Goal: Information Seeking & Learning: Learn about a topic

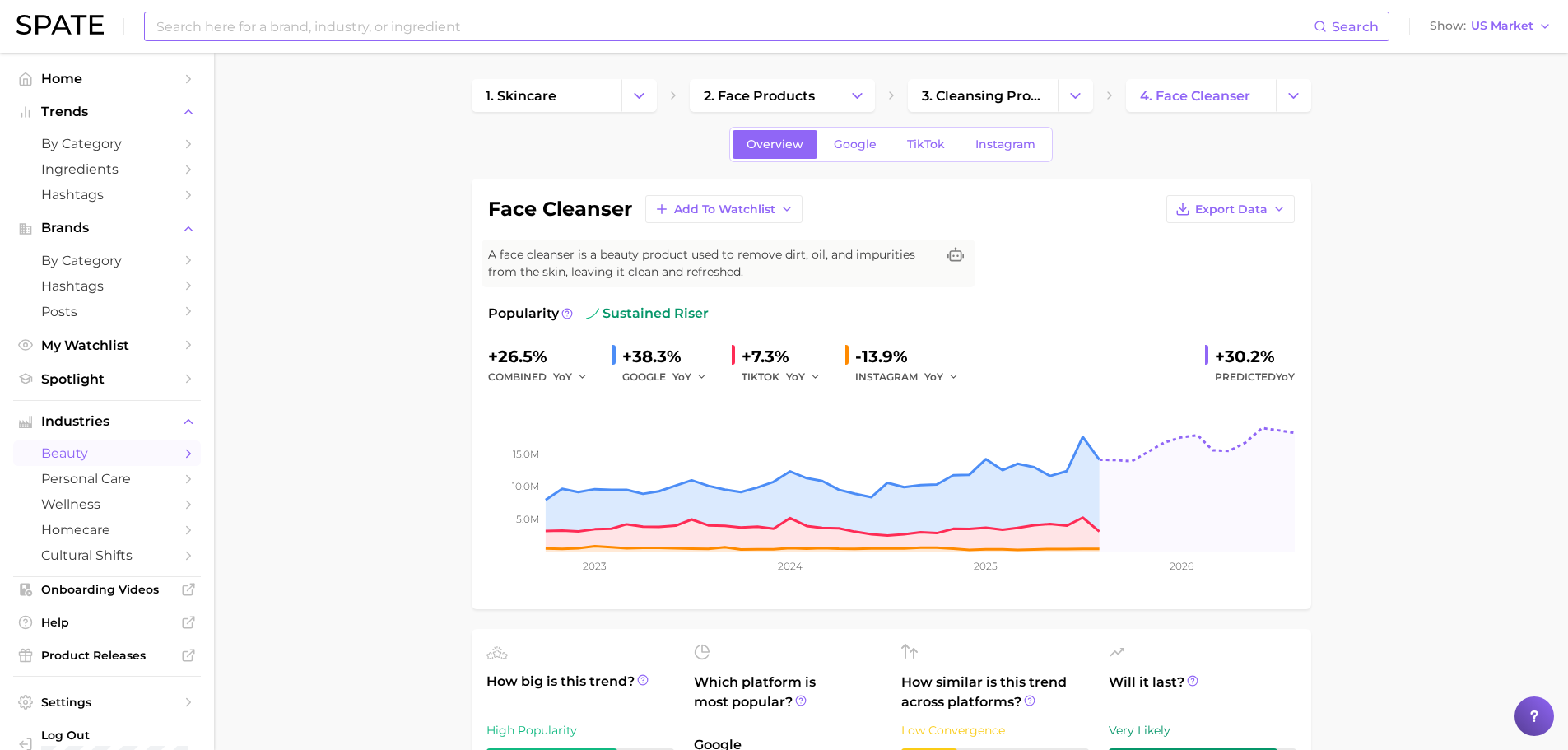
click at [274, 27] on input at bounding box center [734, 26] width 1159 height 28
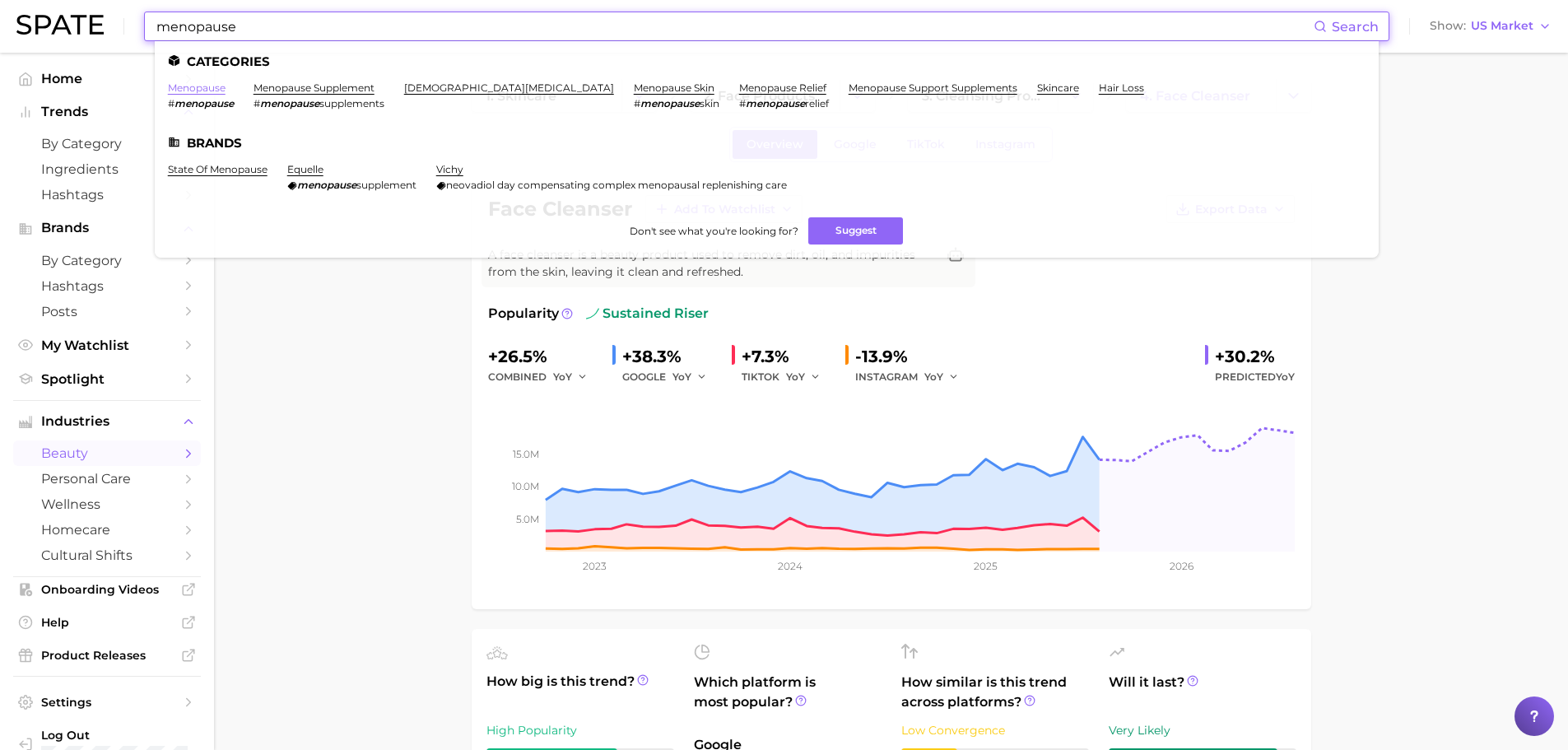
type input "menopause"
click at [199, 82] on link "menopause" at bounding box center [197, 88] width 57 height 13
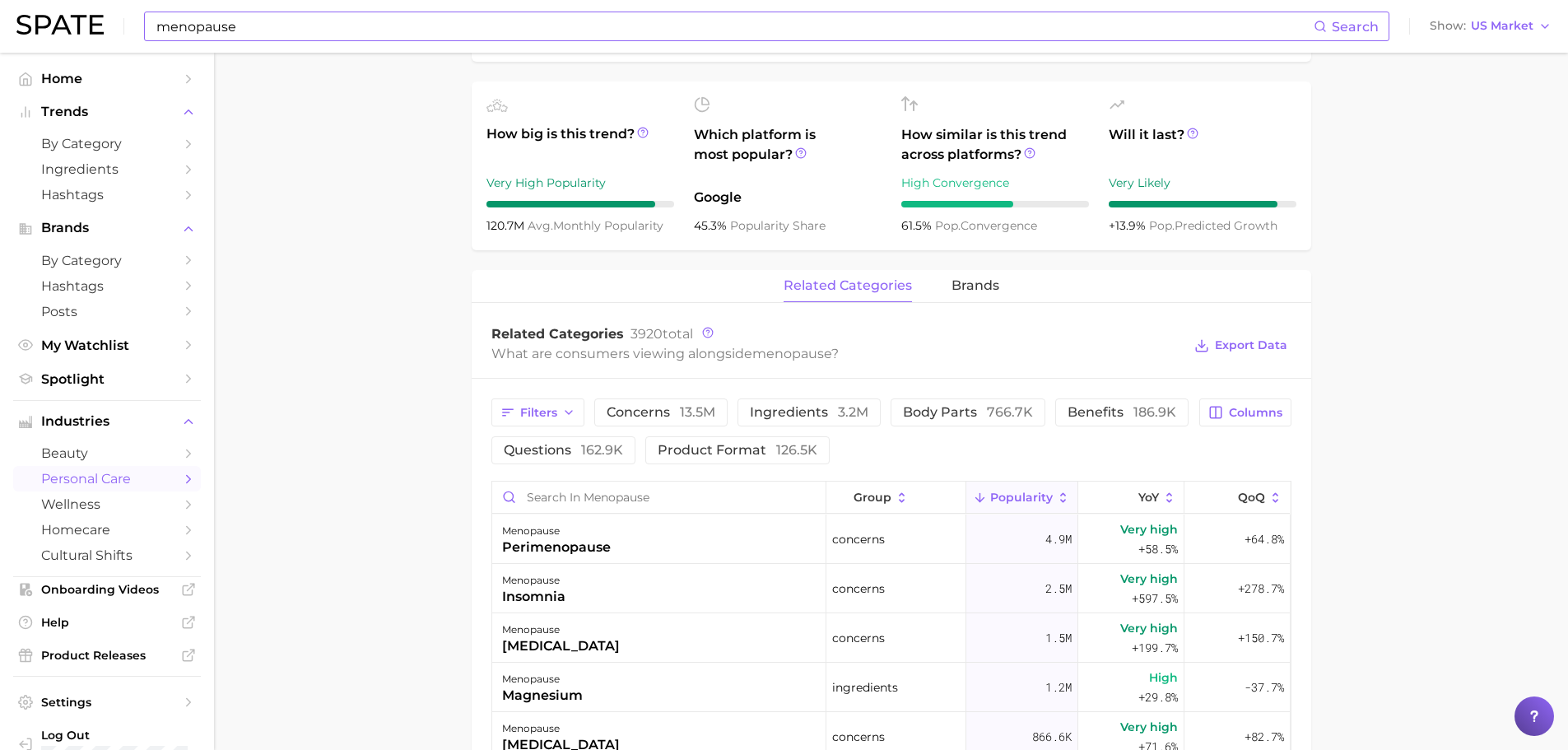
scroll to position [823, 0]
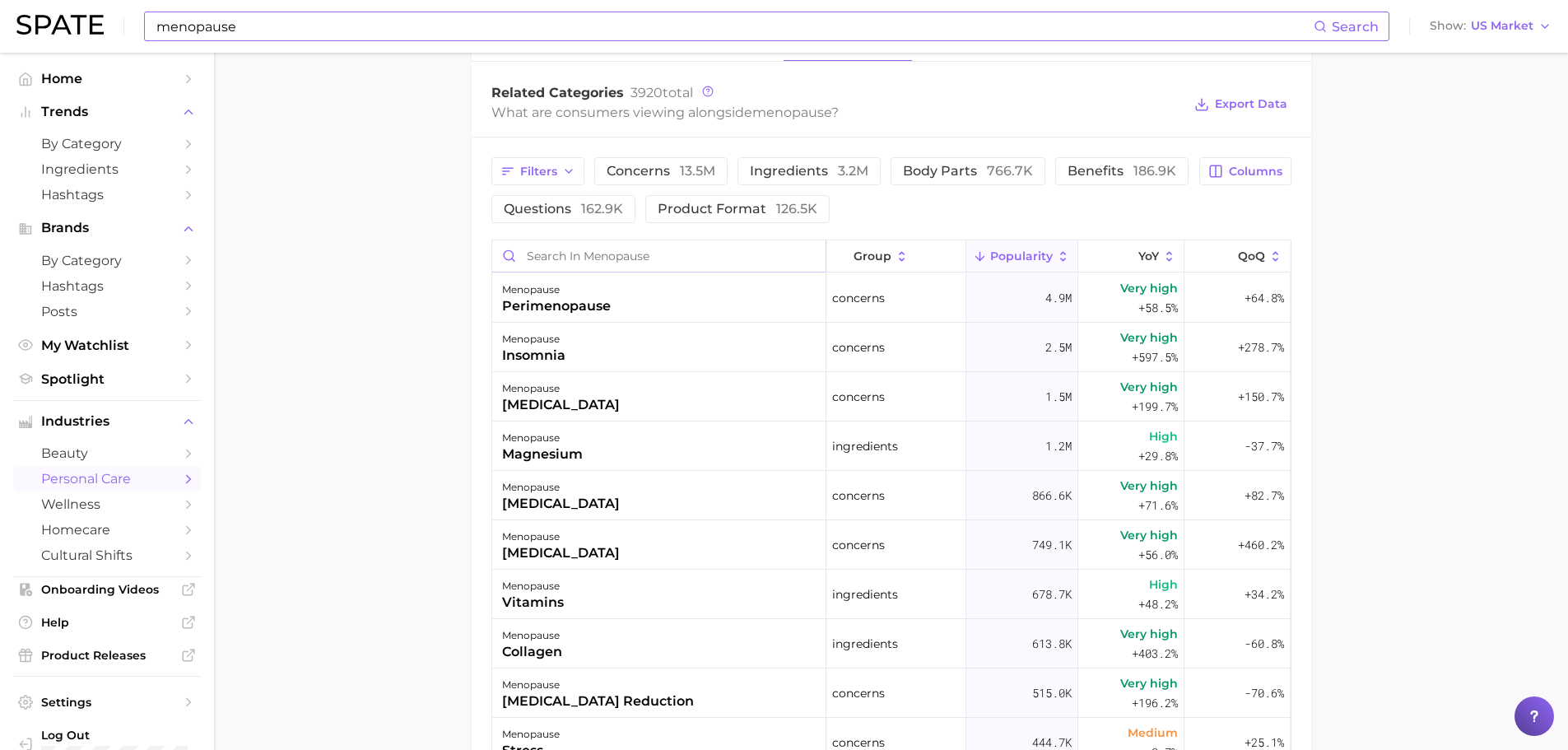
click at [540, 242] on input "Search in menopause" at bounding box center [659, 256] width 333 height 31
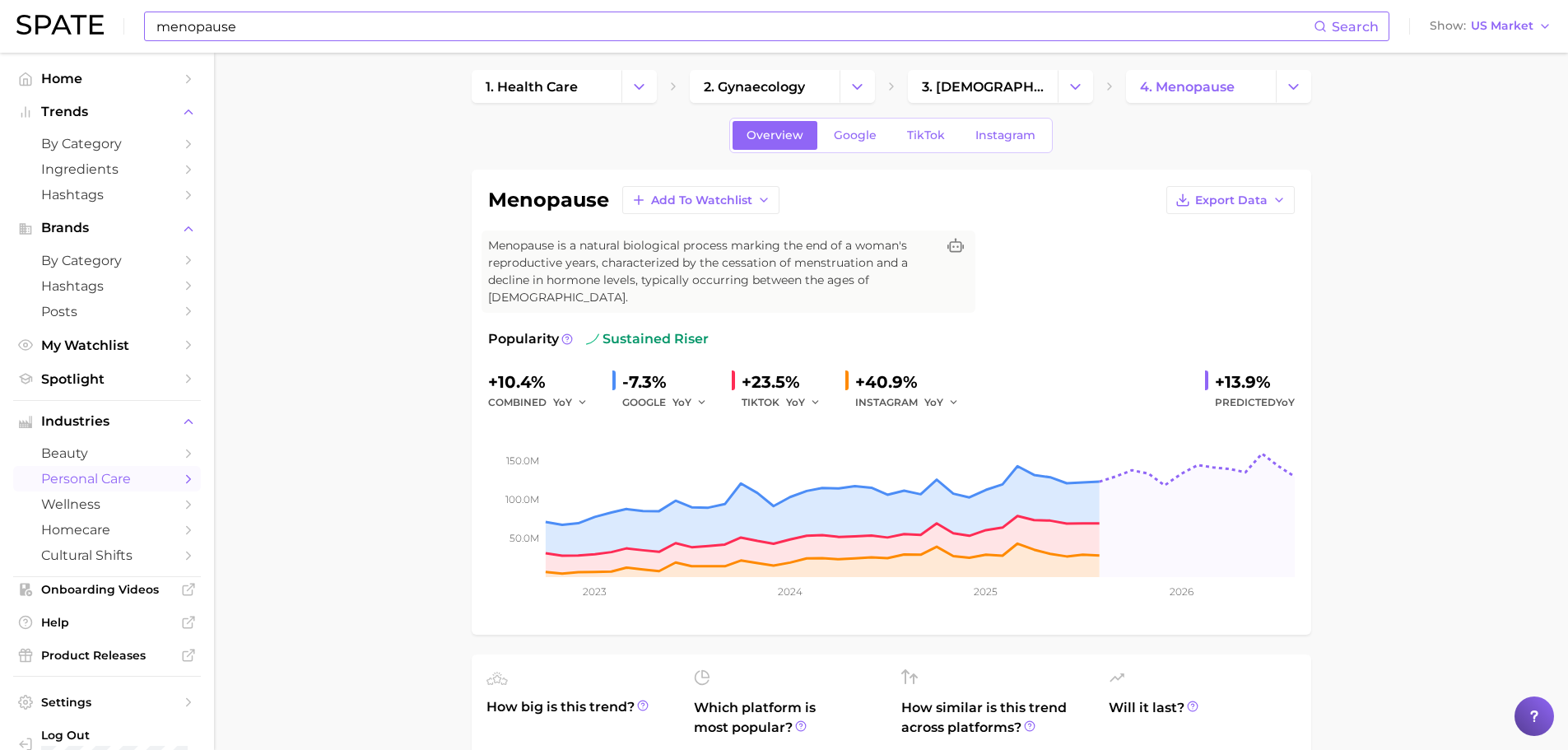
scroll to position [0, 0]
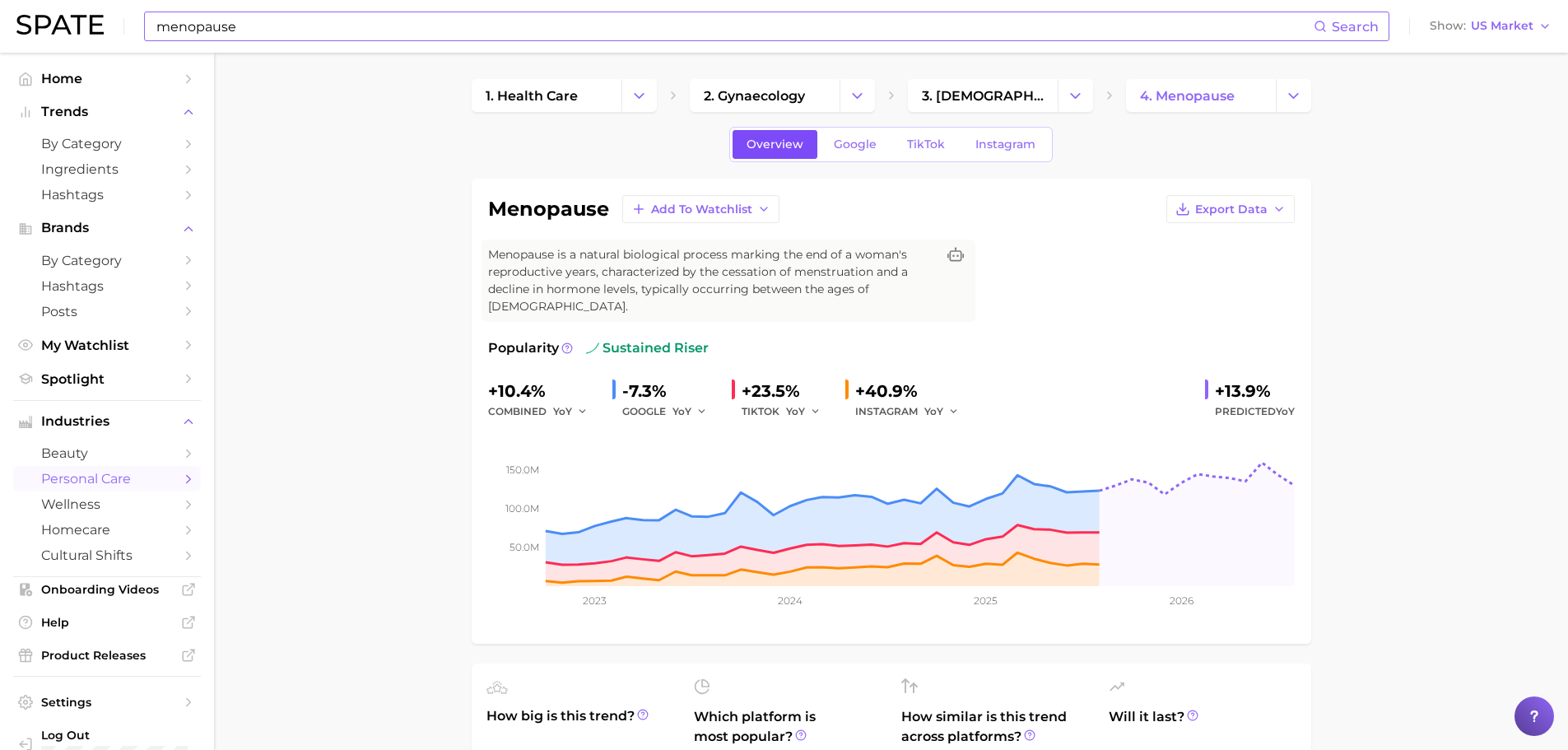
type input "fati"
click at [815, 152] on link "Overview" at bounding box center [775, 145] width 85 height 29
click at [830, 152] on link "Google" at bounding box center [855, 145] width 71 height 29
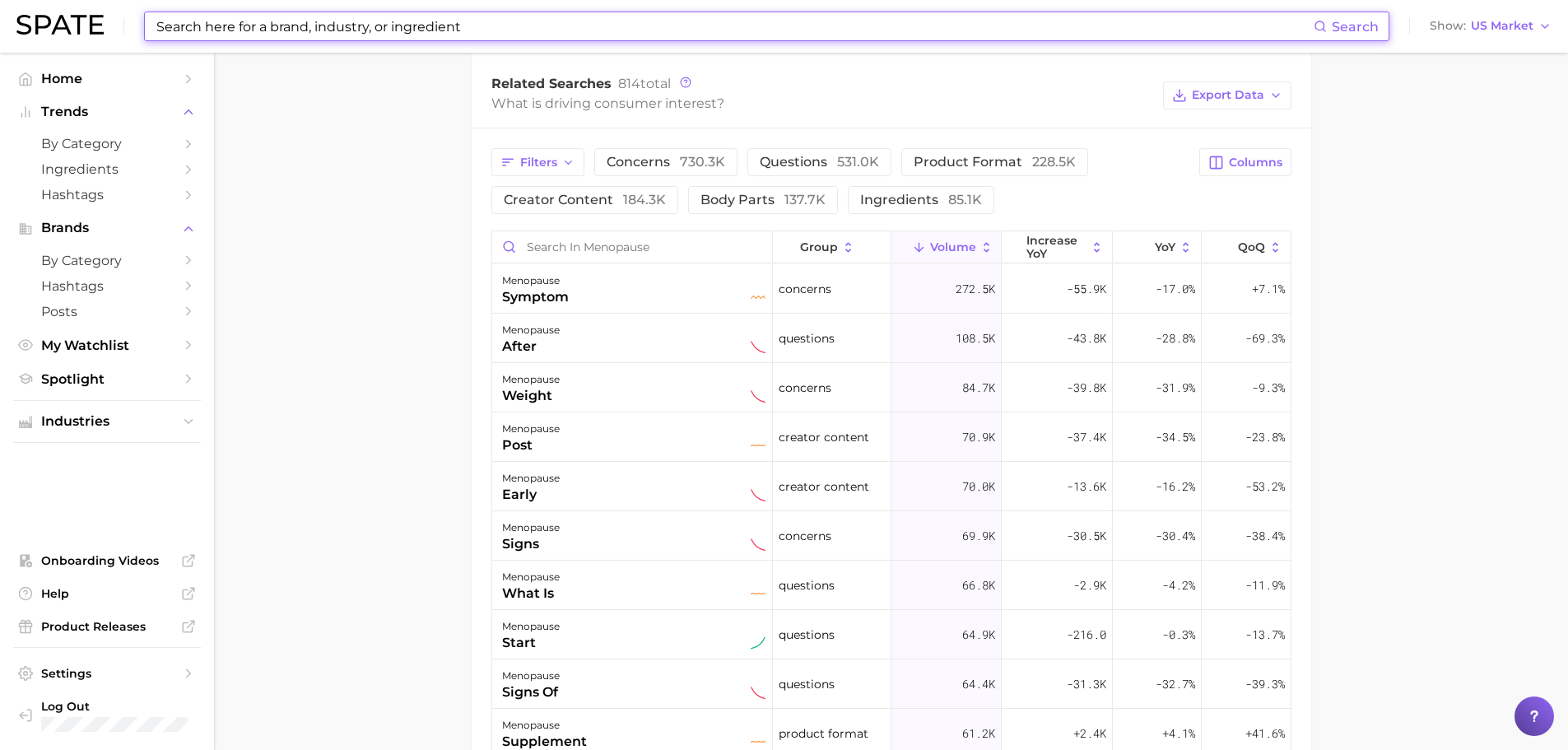
scroll to position [907, 0]
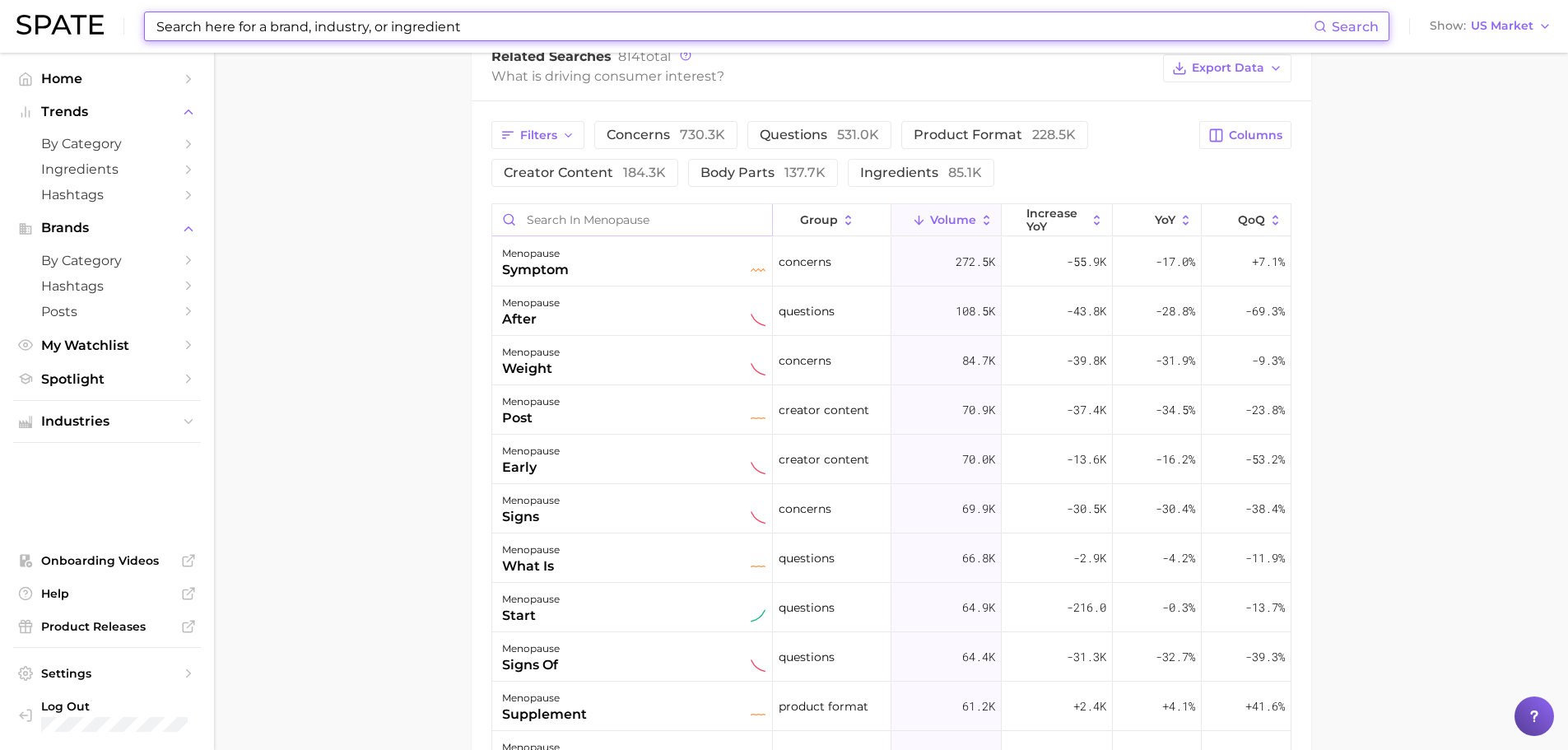
click at [622, 205] on input "Search in menopause" at bounding box center [632, 220] width 280 height 31
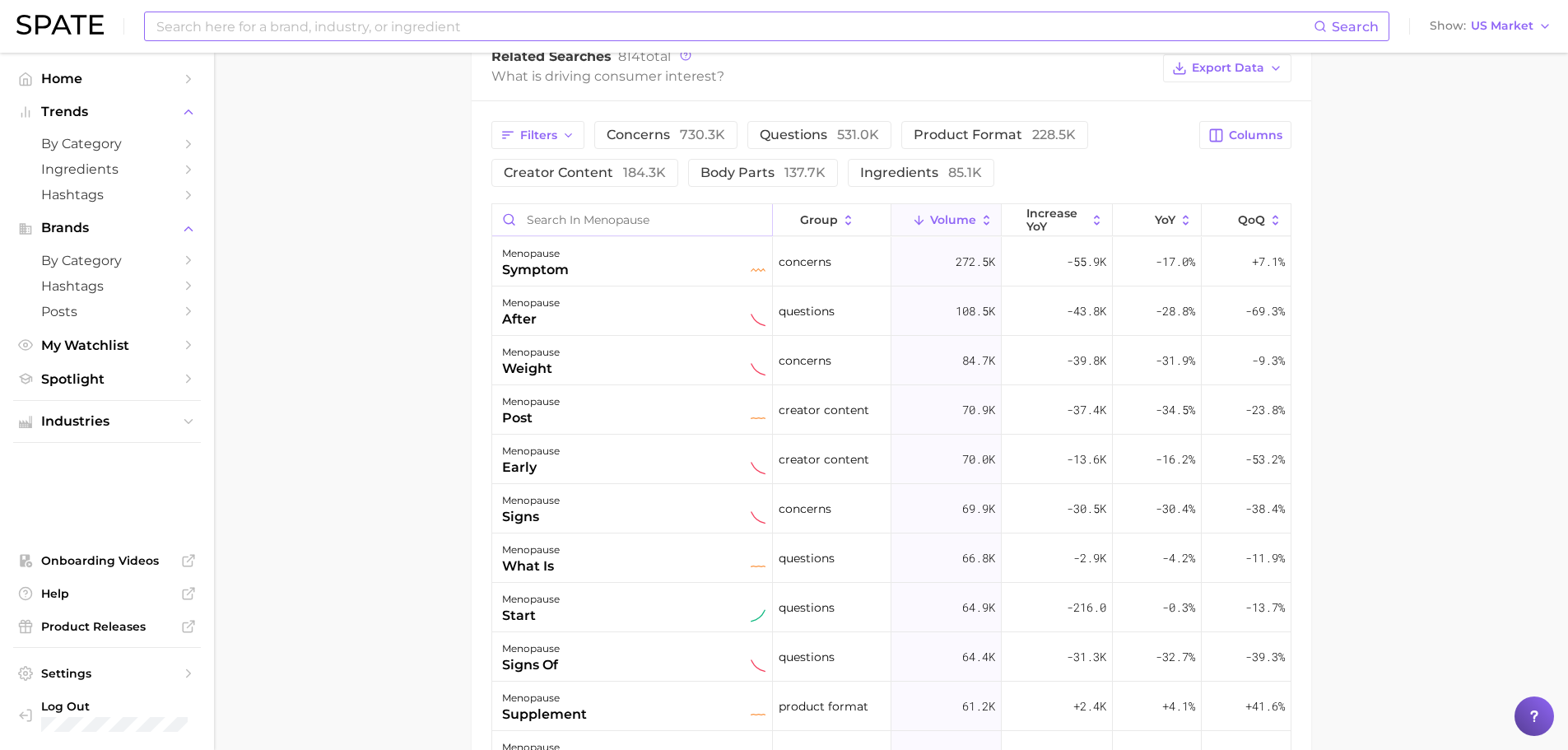
click at [621, 205] on input "Search in menopause" at bounding box center [632, 220] width 280 height 31
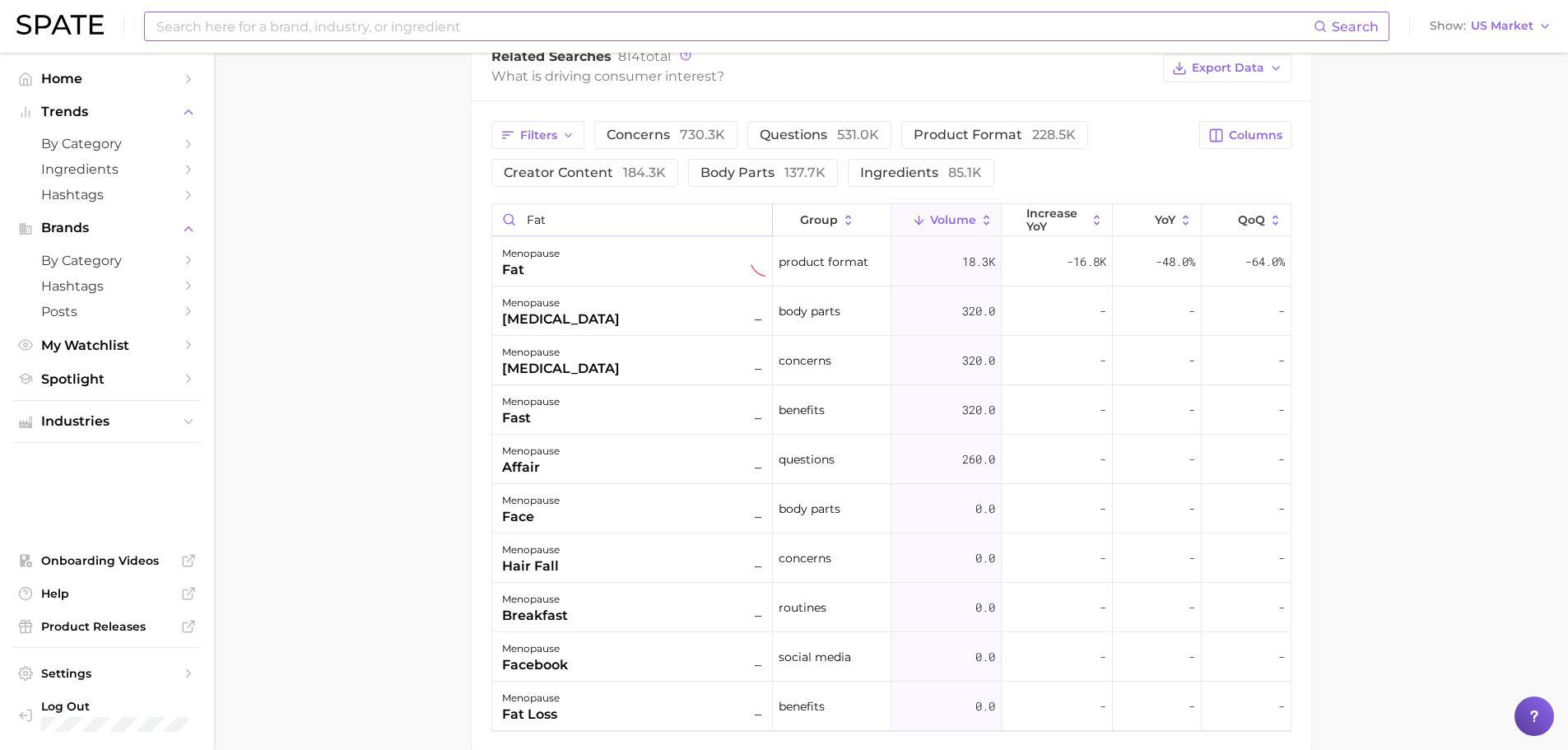
scroll to position [859, 0]
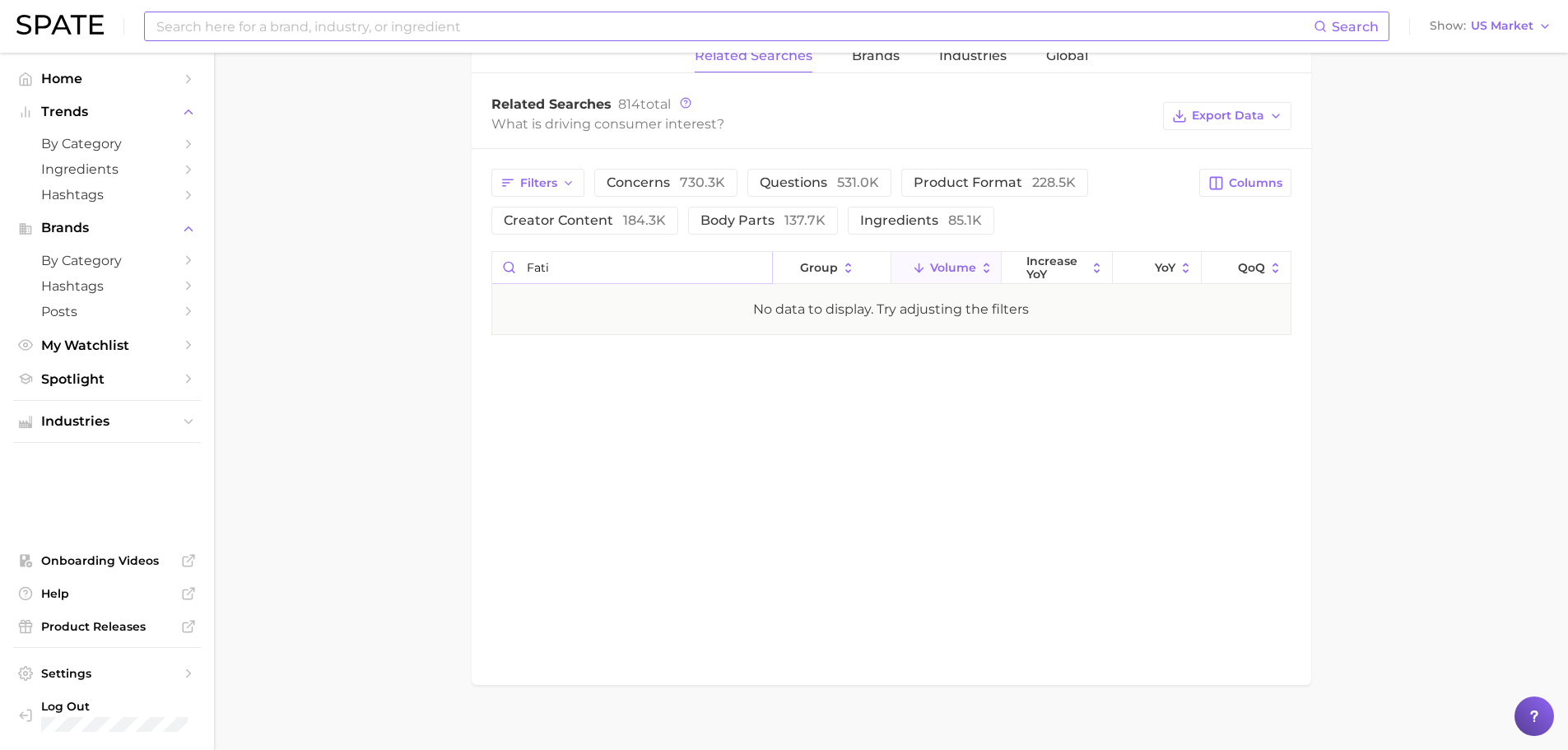
click at [591, 252] on input "fati" at bounding box center [632, 267] width 280 height 31
type input "tired"
click at [763, 252] on input "tired" at bounding box center [632, 267] width 280 height 31
click at [750, 255] on input "tired" at bounding box center [632, 267] width 280 height 31
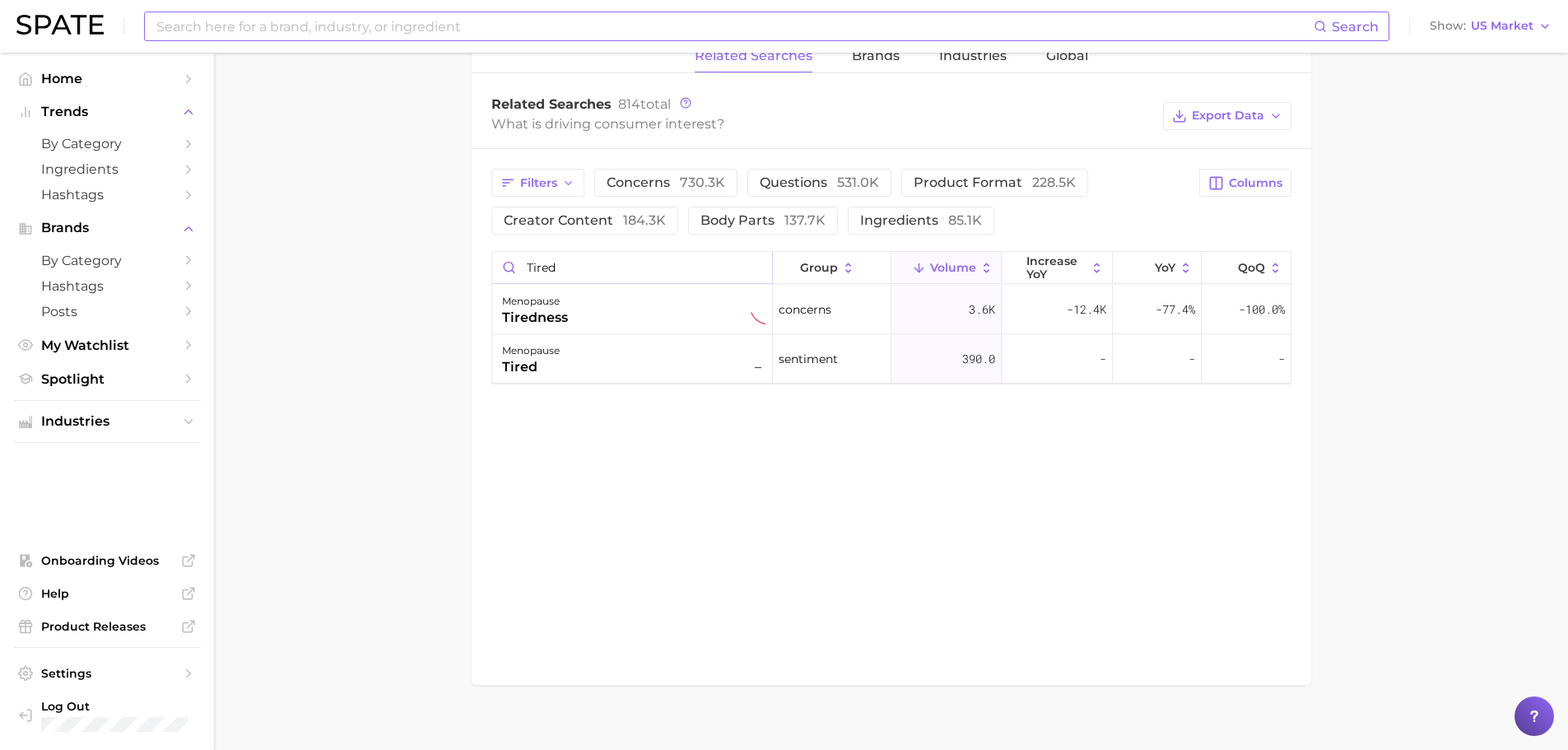
click at [755, 252] on input "tired" at bounding box center [632, 267] width 280 height 31
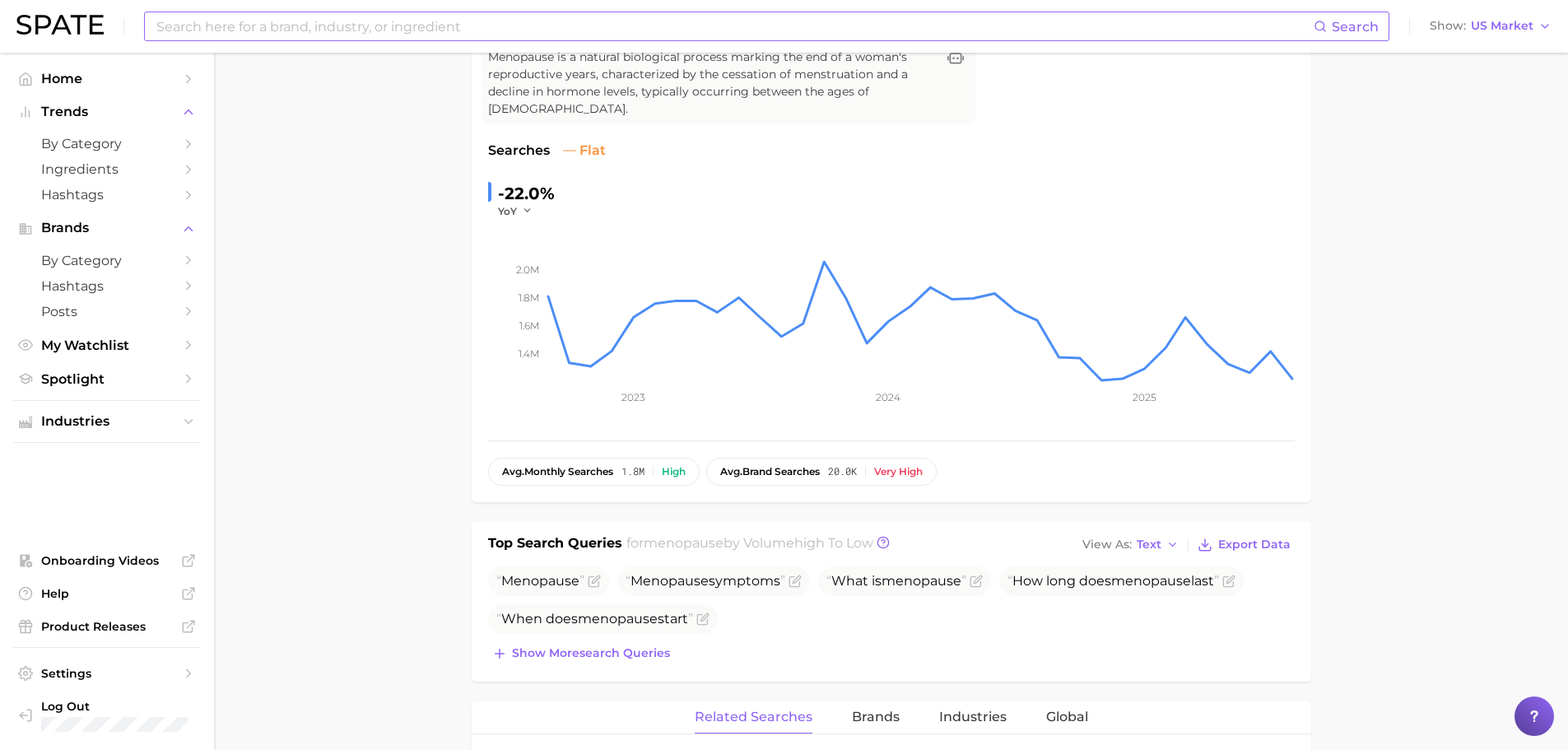
scroll to position [0, 0]
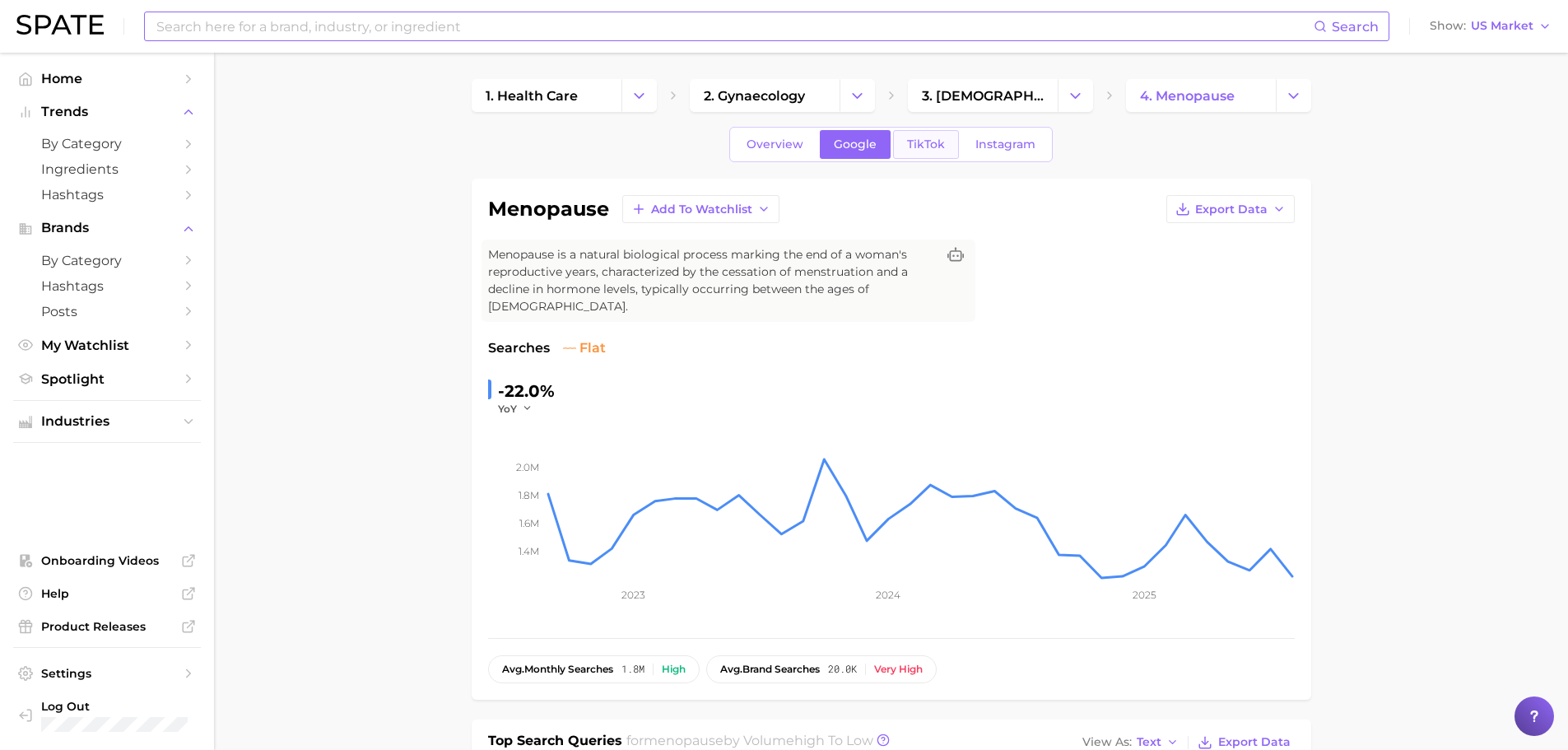
click at [947, 151] on link "TikTok" at bounding box center [926, 145] width 66 height 29
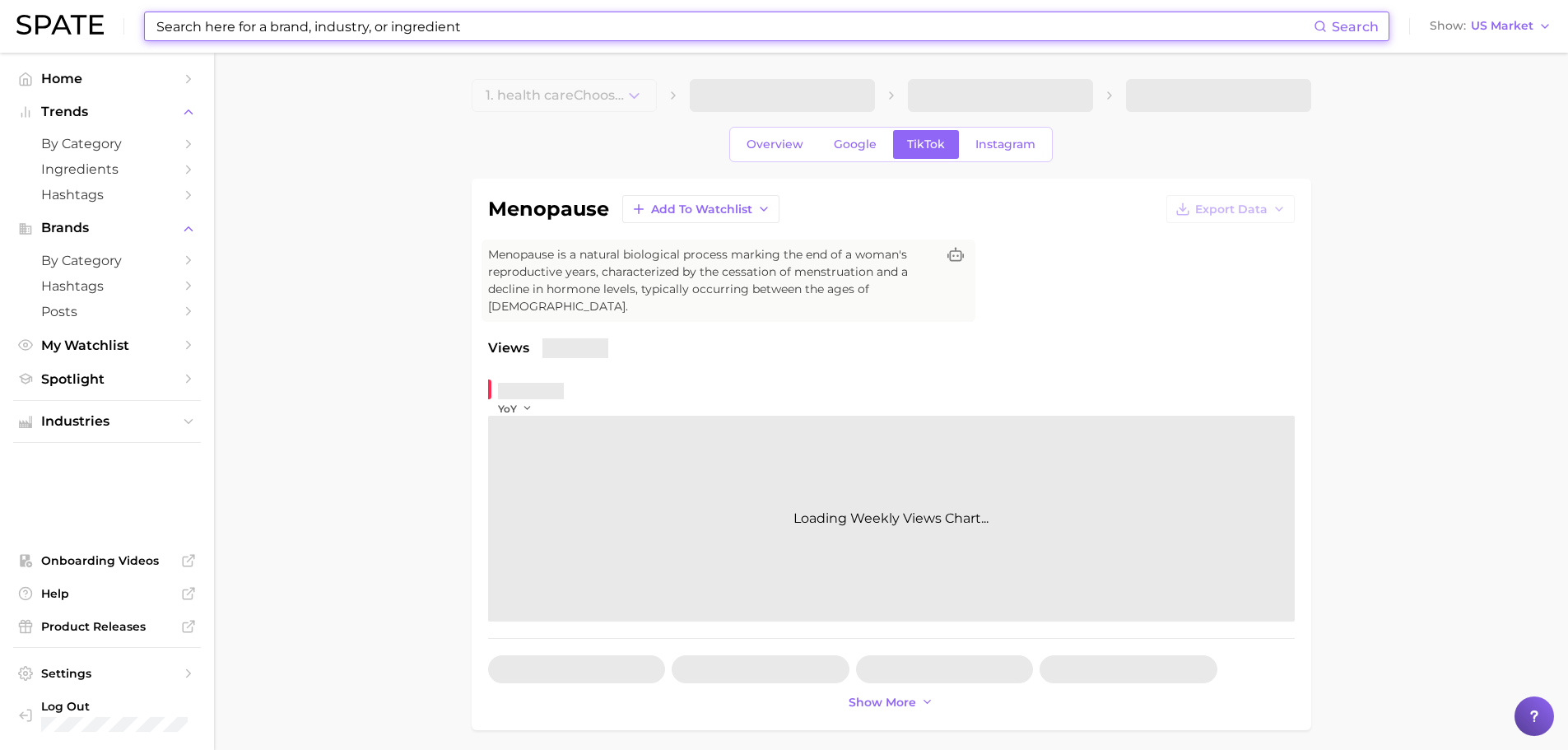
click at [733, 137] on div "Overview Google TikTok Instagram" at bounding box center [891, 145] width 323 height 35
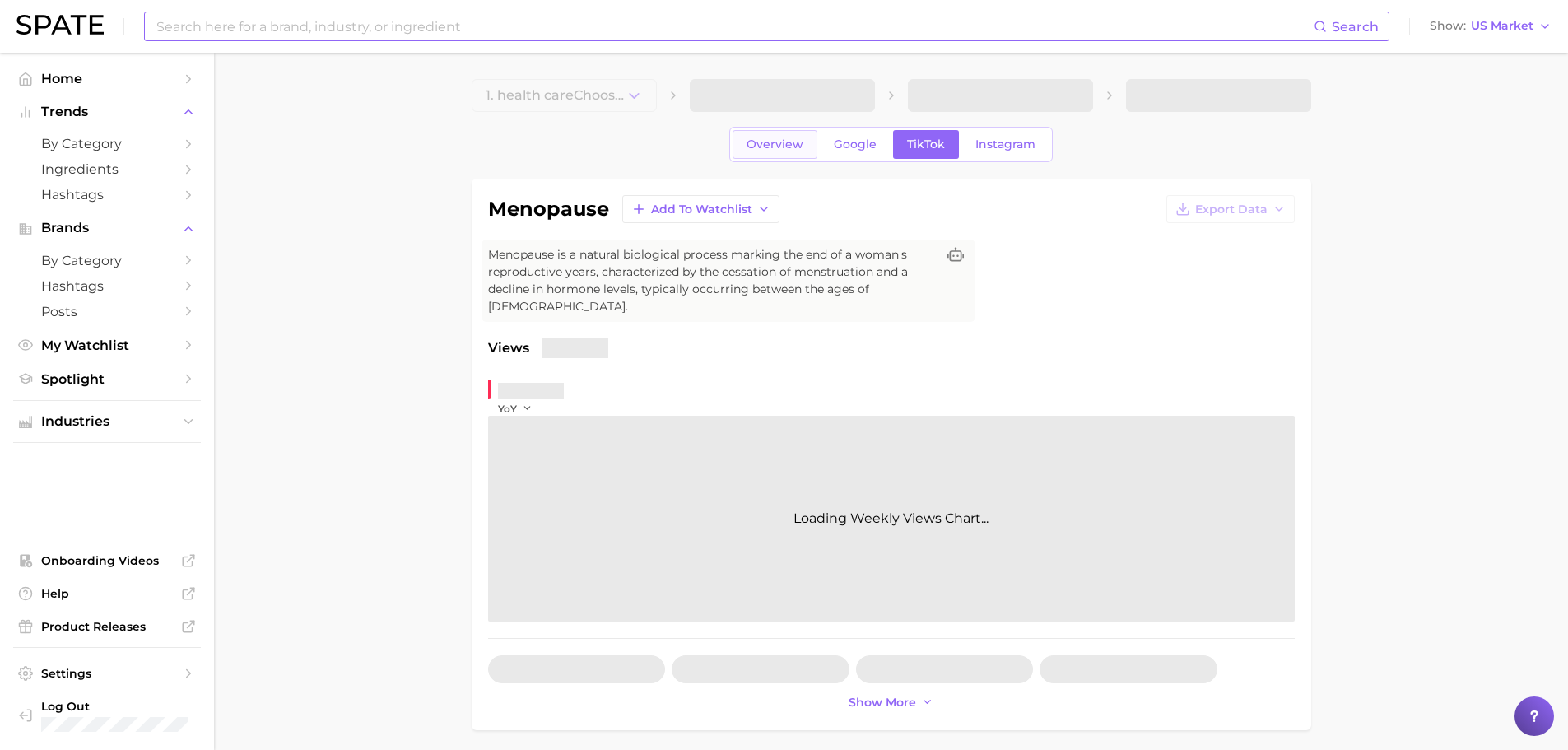
click at [761, 139] on span "Overview" at bounding box center [775, 144] width 57 height 14
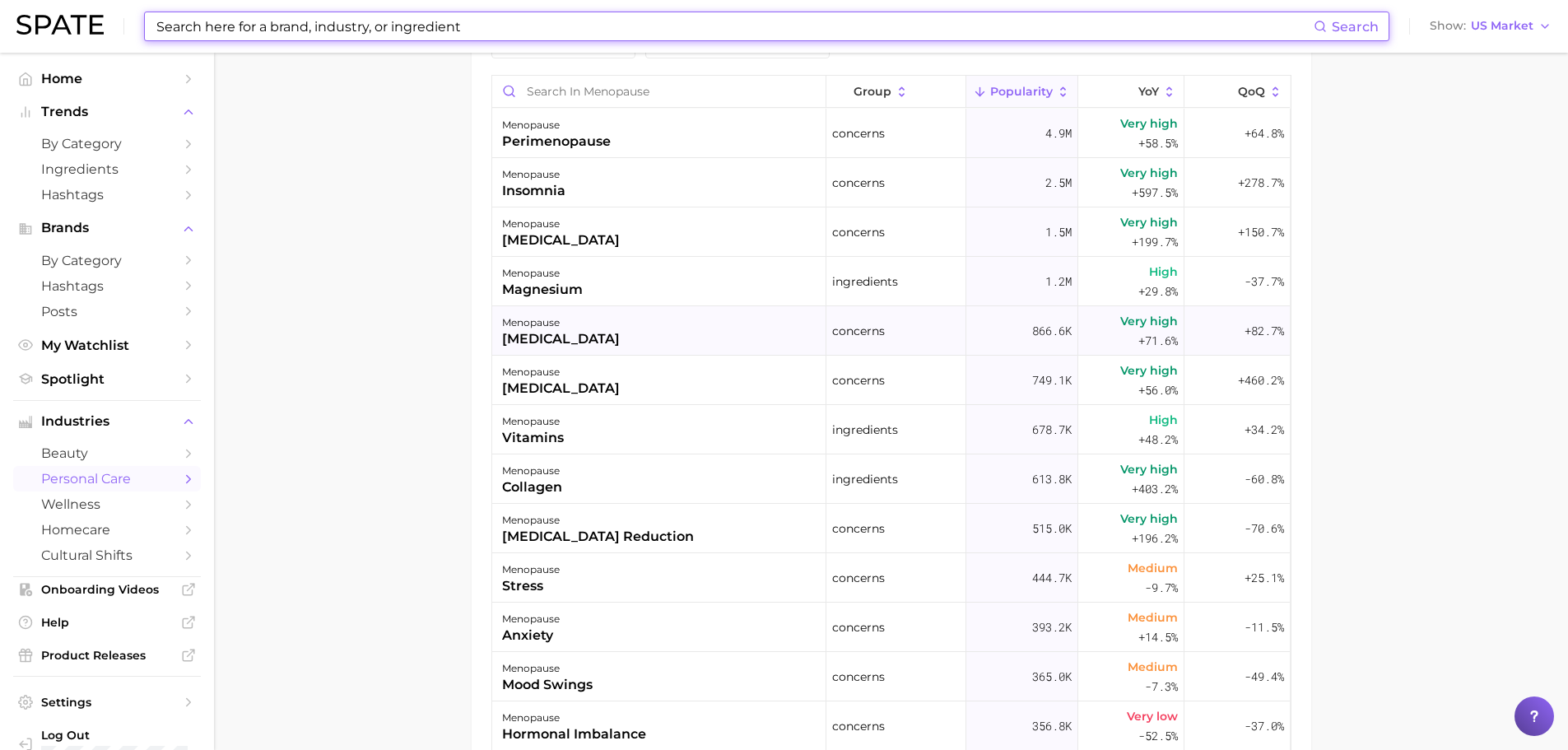
scroll to position [906, 0]
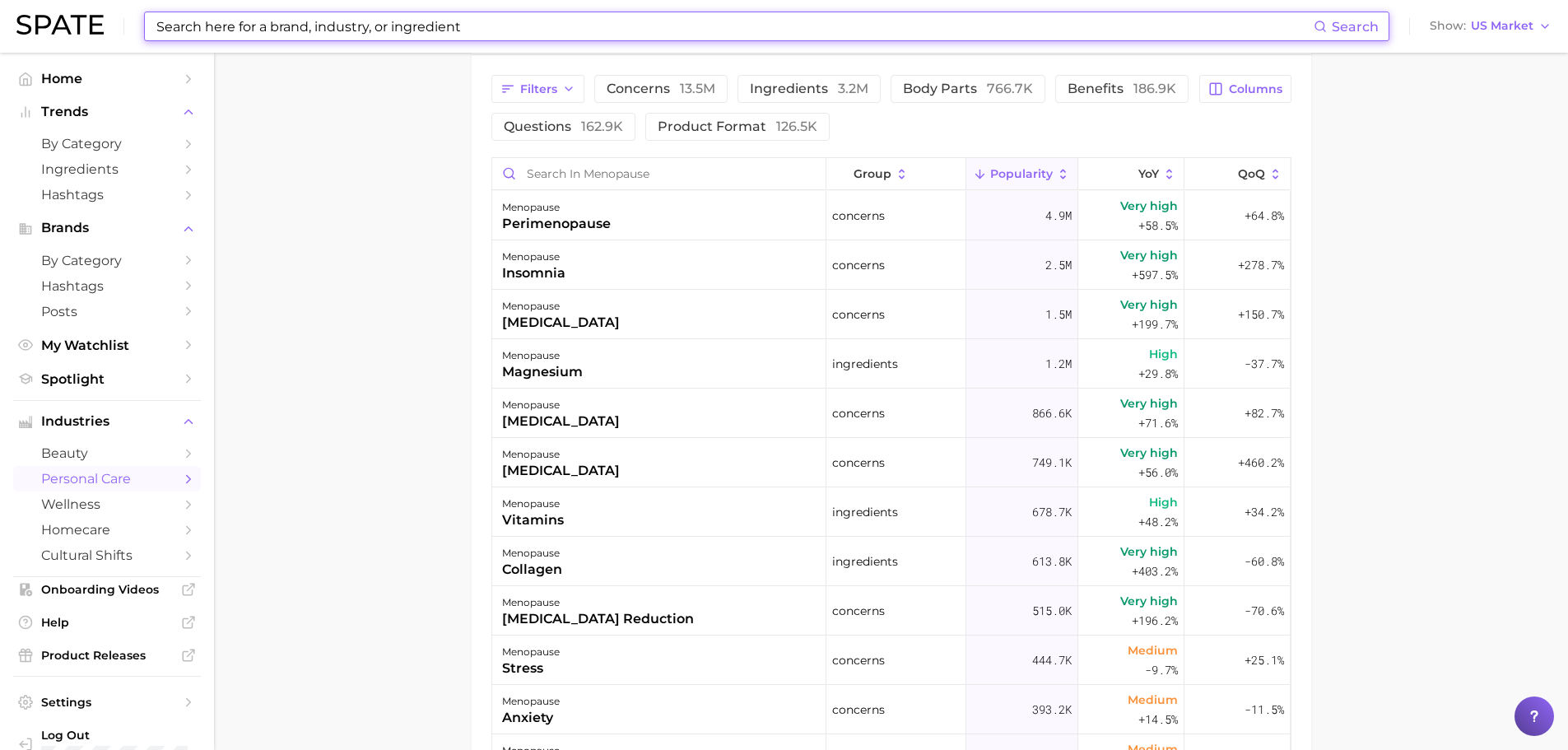
click at [1060, 169] on icon at bounding box center [1062, 174] width 6 height 10
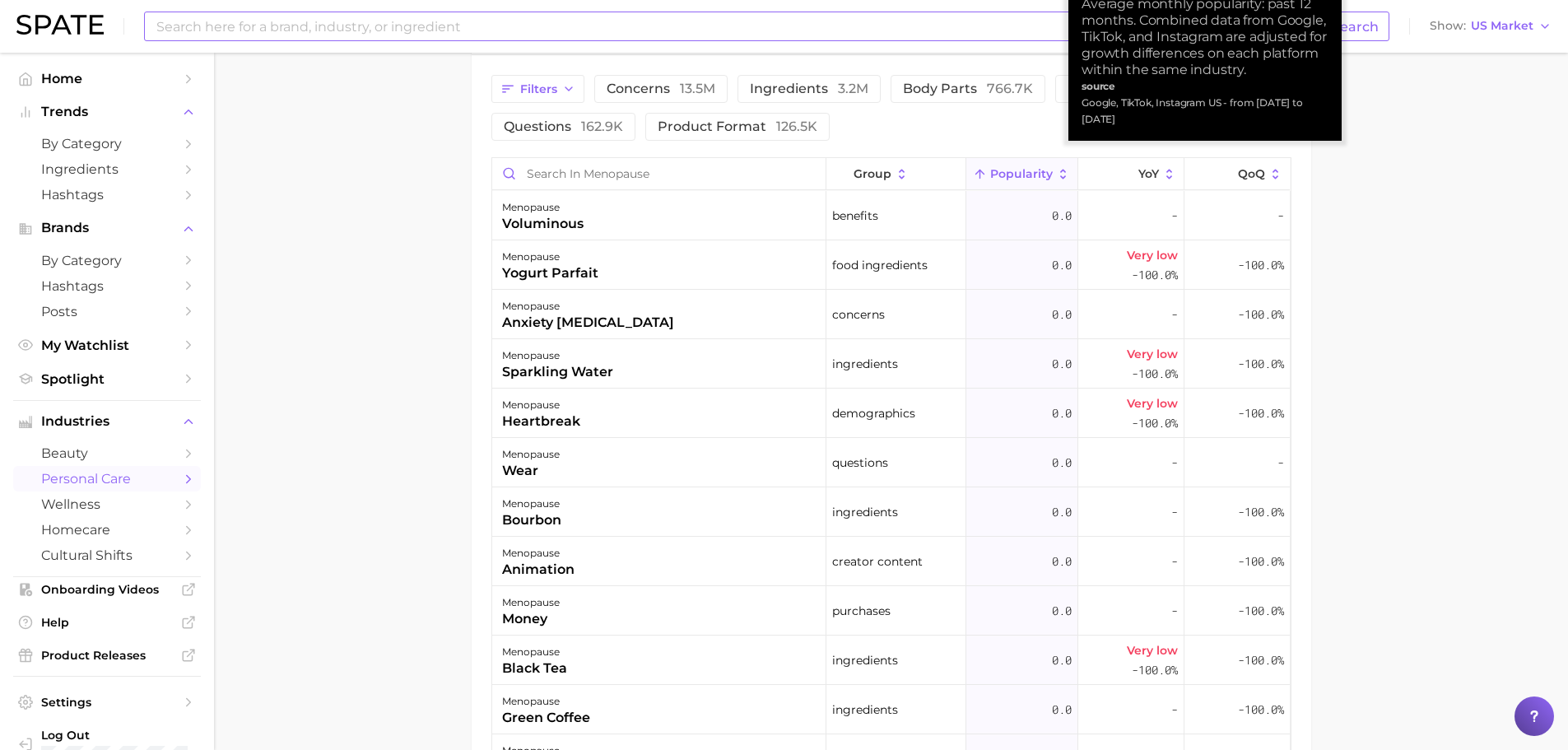
click at [1060, 169] on icon at bounding box center [1062, 174] width 6 height 10
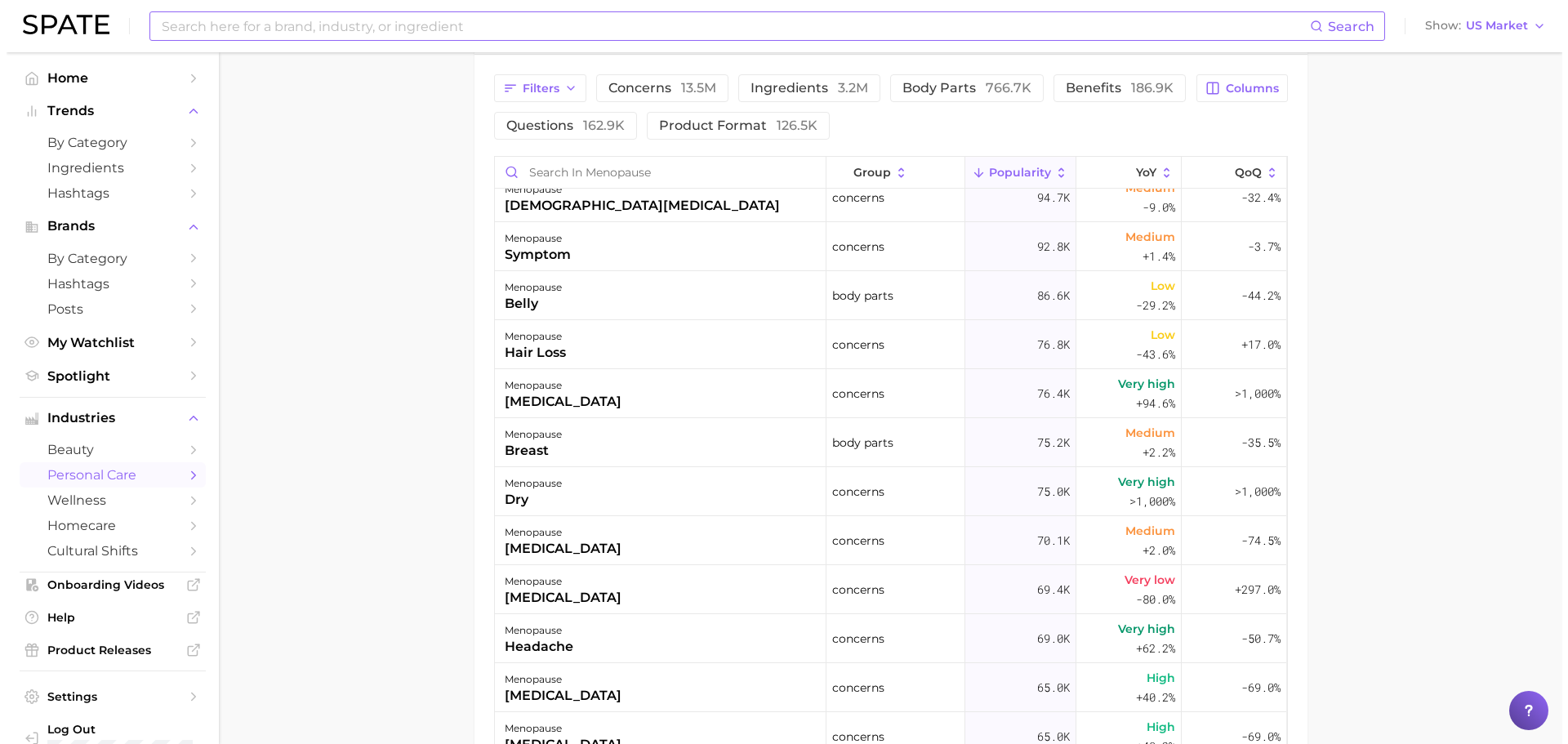
scroll to position [1716, 0]
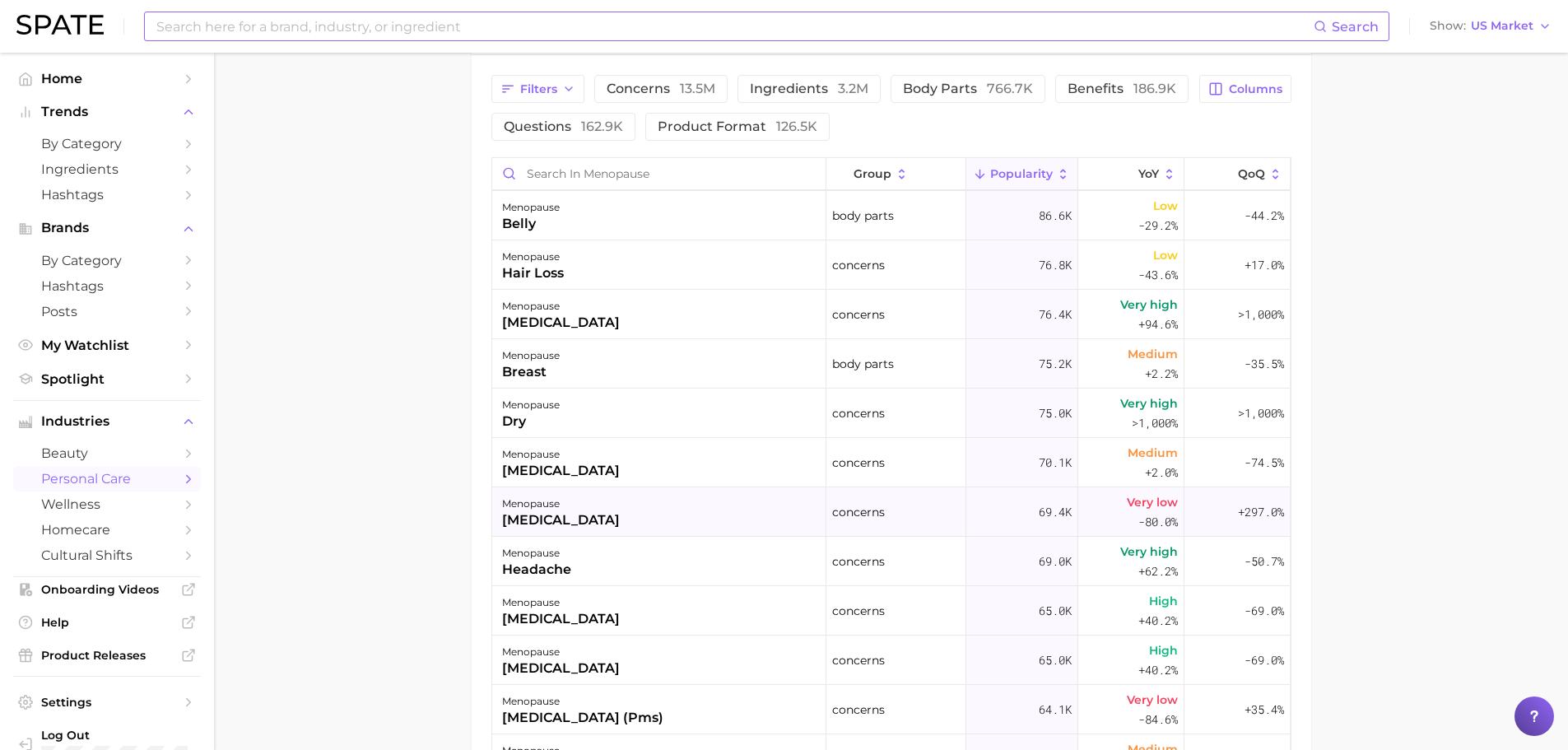
click at [633, 497] on div "menopause [MEDICAL_DATA]" at bounding box center [659, 512] width 334 height 50
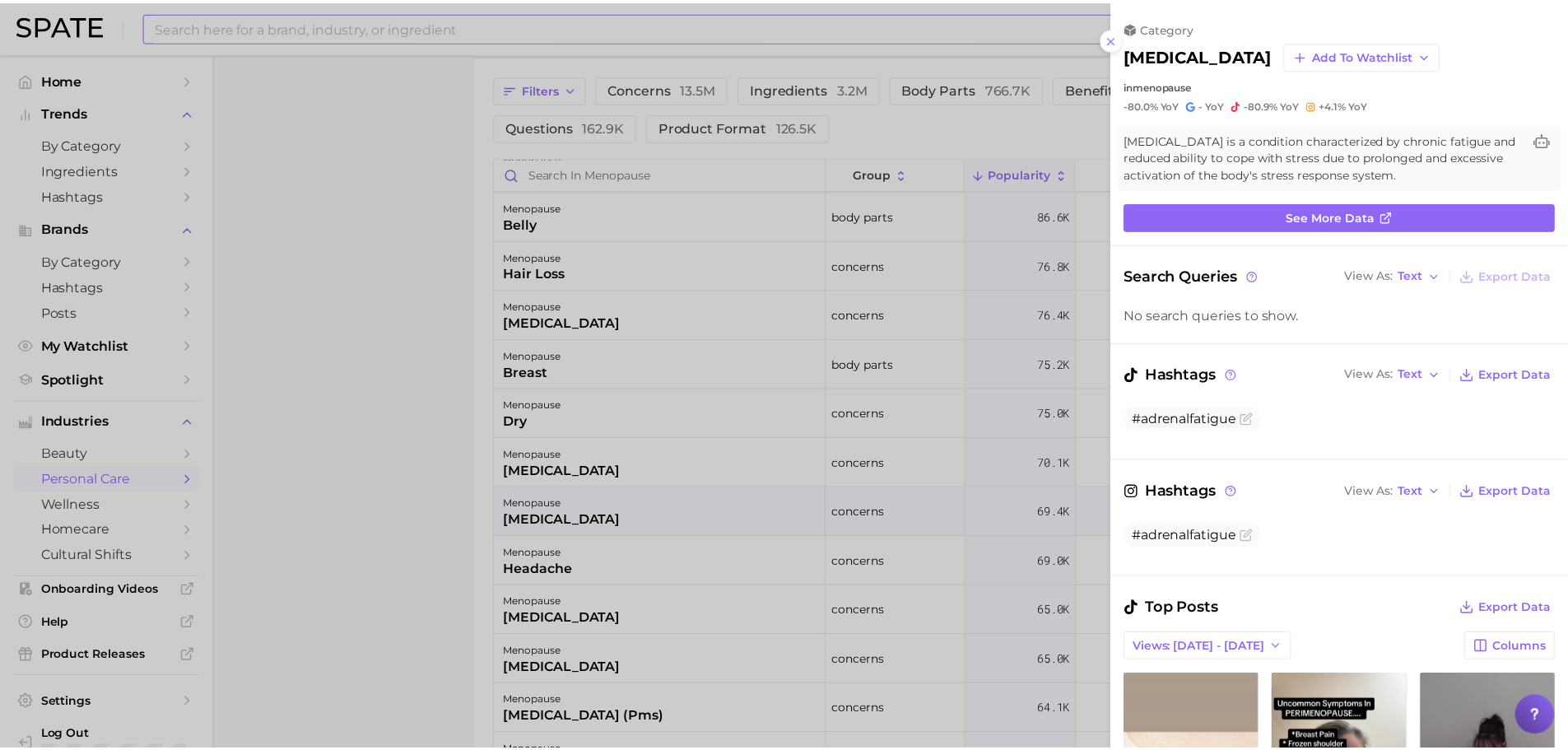
scroll to position [0, 0]
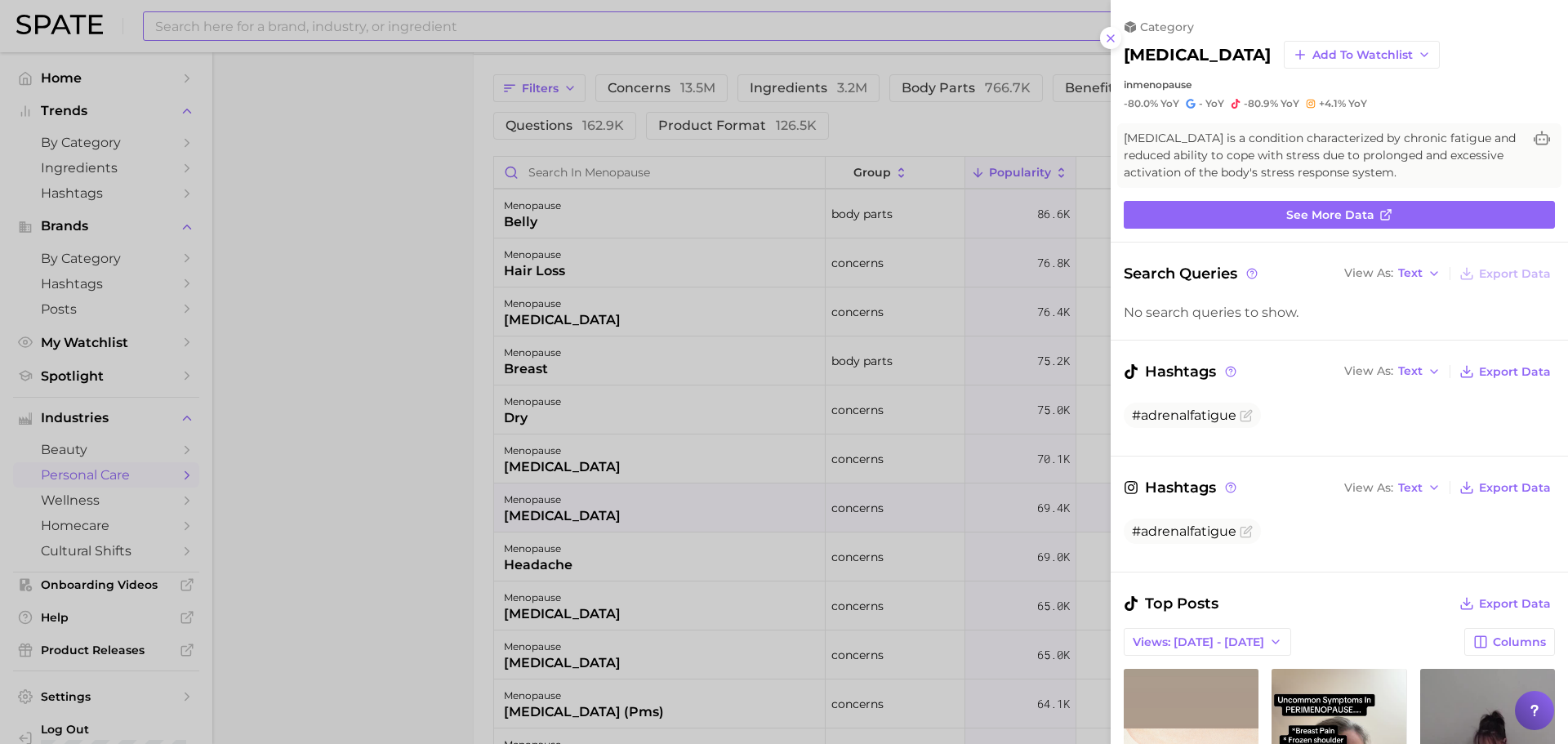
click at [372, 487] on div at bounding box center [784, 372] width 1568 height 744
